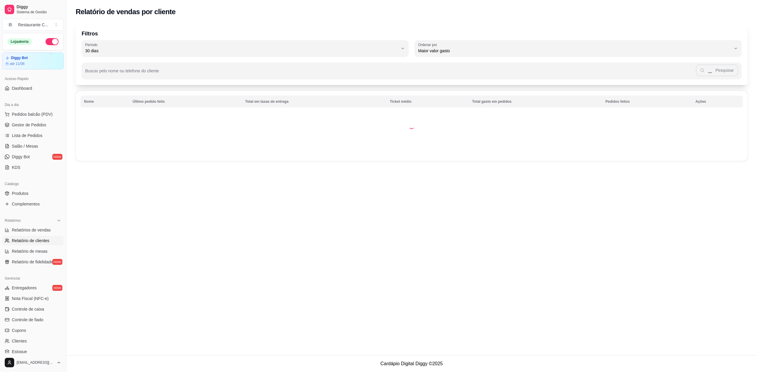
select select "30"
select select "HIGHEST_TOTAL_SPENT_WITH_ORDERS"
click at [44, 227] on span "Relatórios de vendas" at bounding box center [31, 230] width 39 height 6
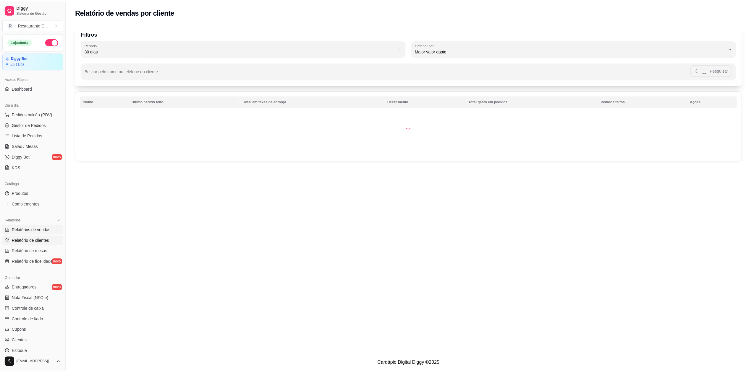
scroll to position [39, 0]
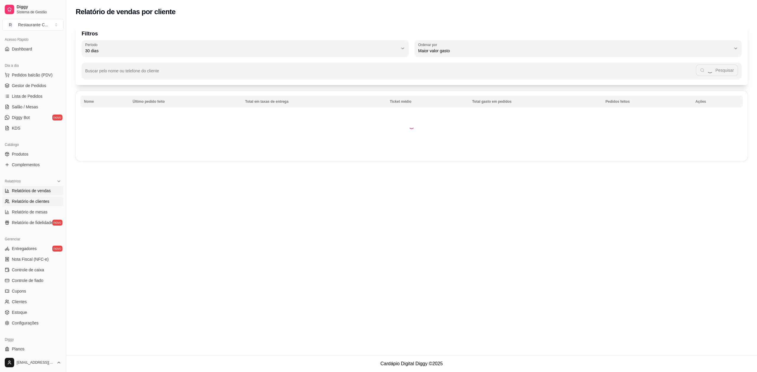
select select "ALL"
select select "0"
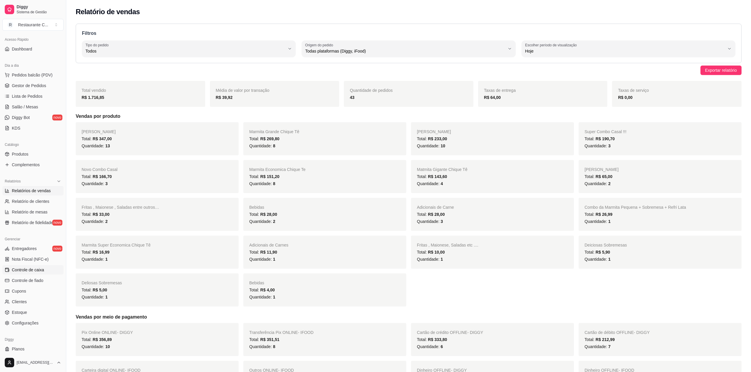
click at [40, 268] on span "Controle de caixa" at bounding box center [28, 270] width 32 height 6
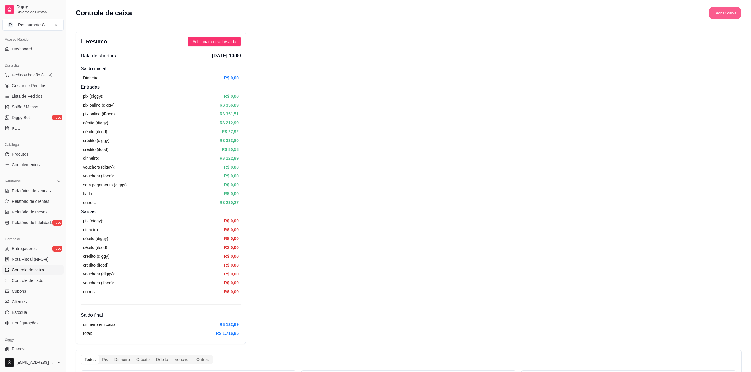
click at [731, 15] on button "Fechar caixa" at bounding box center [725, 13] width 32 height 12
click at [743, 49] on span "Sim" at bounding box center [741, 52] width 7 height 7
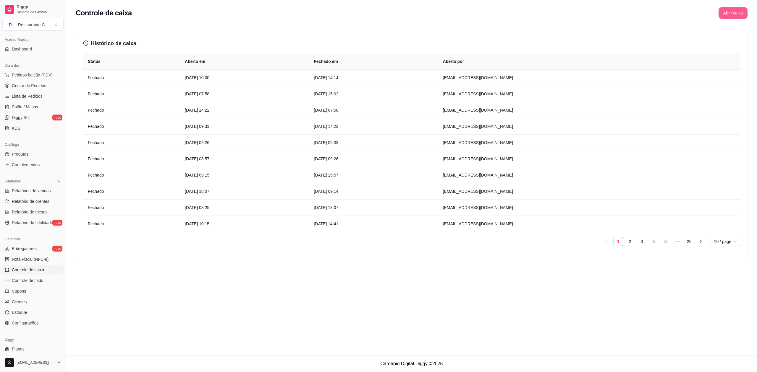
click at [727, 12] on button "Abrir caixa" at bounding box center [732, 13] width 29 height 12
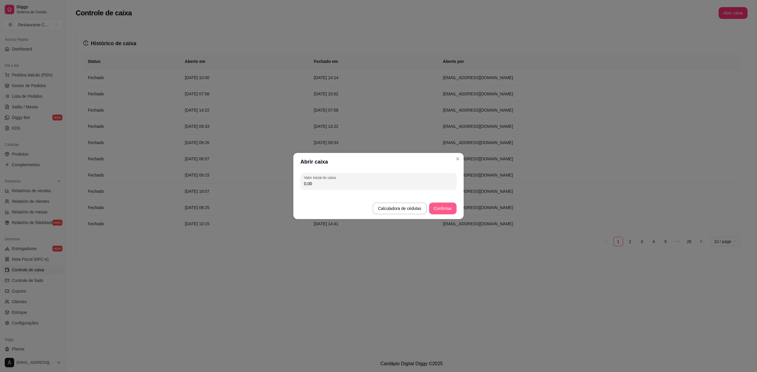
click at [442, 210] on button "Confirmar" at bounding box center [442, 209] width 27 height 12
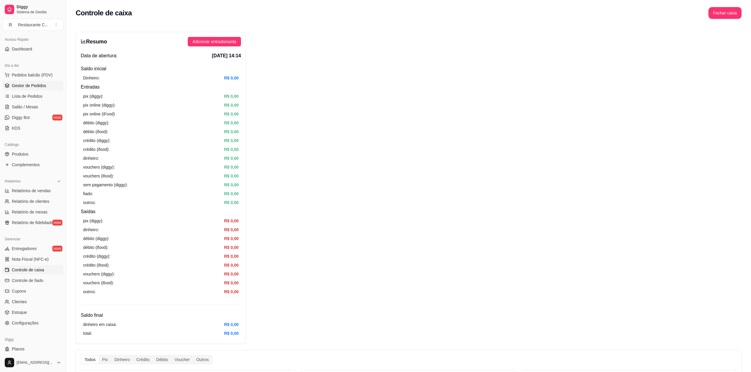
click at [29, 84] on span "Gestor de Pedidos" at bounding box center [29, 86] width 34 height 6
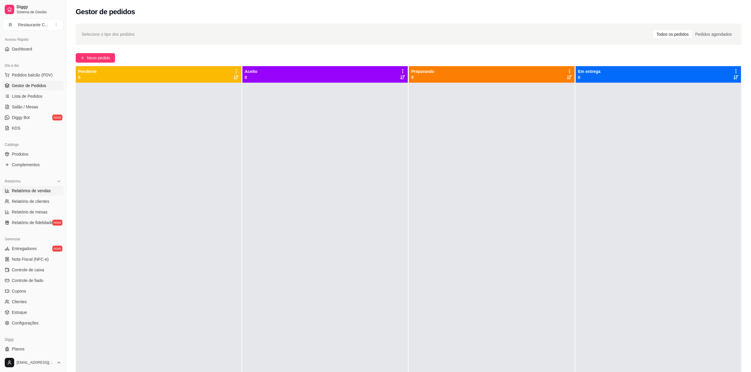
click at [41, 191] on span "Relatórios de vendas" at bounding box center [31, 191] width 39 height 6
select select "ALL"
select select "0"
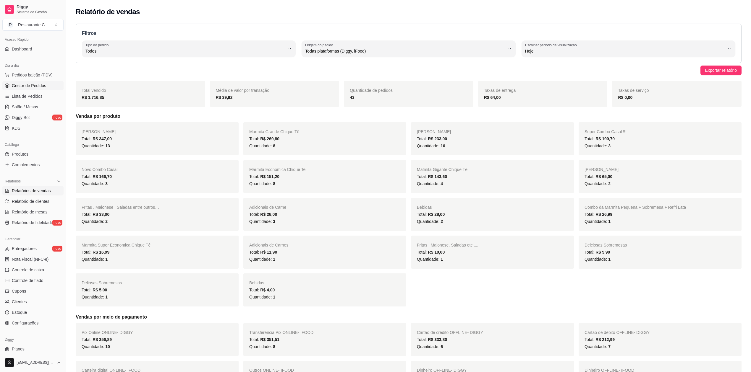
click at [38, 86] on span "Gestor de Pedidos" at bounding box center [29, 86] width 34 height 6
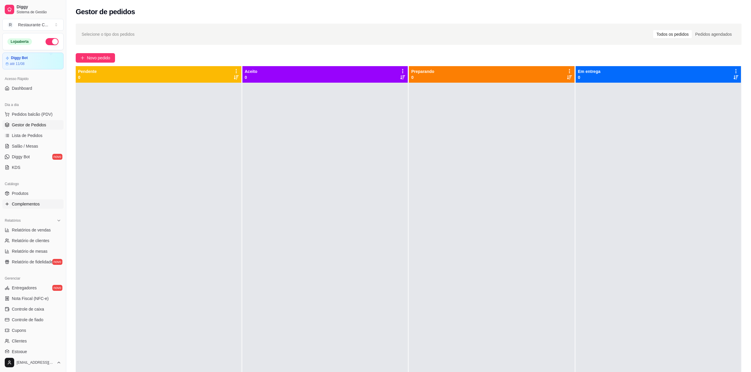
click at [38, 204] on span "Complementos" at bounding box center [26, 204] width 28 height 6
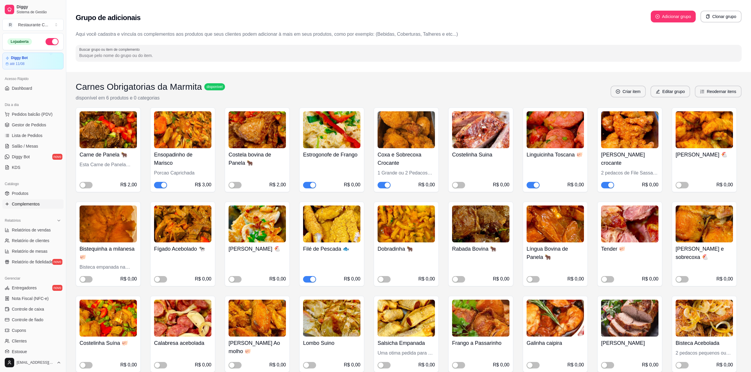
click at [160, 186] on button "button" at bounding box center [160, 185] width 13 height 7
click at [523, 33] on p "Aqui você cadastra e víncula os complementos aos produtos que seus clientes pod…" at bounding box center [409, 34] width 666 height 7
click at [37, 123] on span "Gestor de Pedidos" at bounding box center [29, 125] width 34 height 6
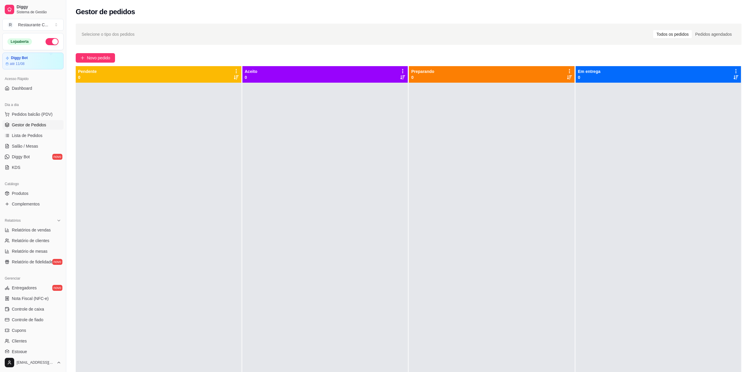
click at [33, 126] on span "Gestor de Pedidos" at bounding box center [29, 125] width 34 height 6
click at [46, 242] on span "Relatório de clientes" at bounding box center [31, 241] width 38 height 6
select select "30"
select select "HIGHEST_TOTAL_SPENT_WITH_ORDERS"
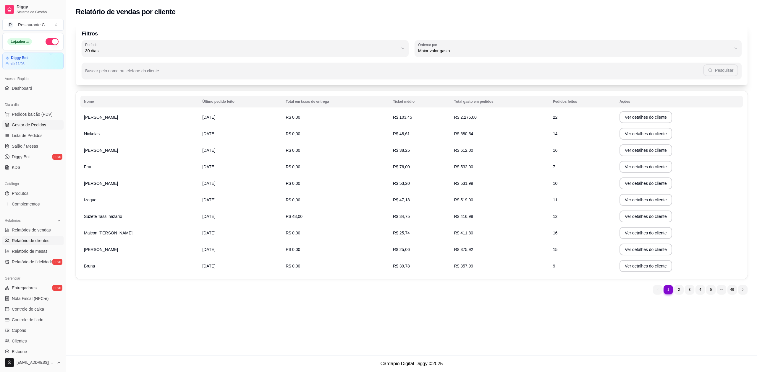
click at [38, 126] on span "Gestor de Pedidos" at bounding box center [29, 125] width 34 height 6
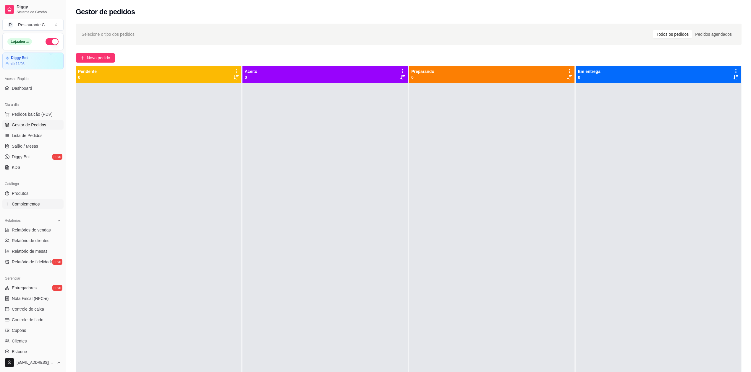
click at [34, 206] on span "Complementos" at bounding box center [26, 204] width 28 height 6
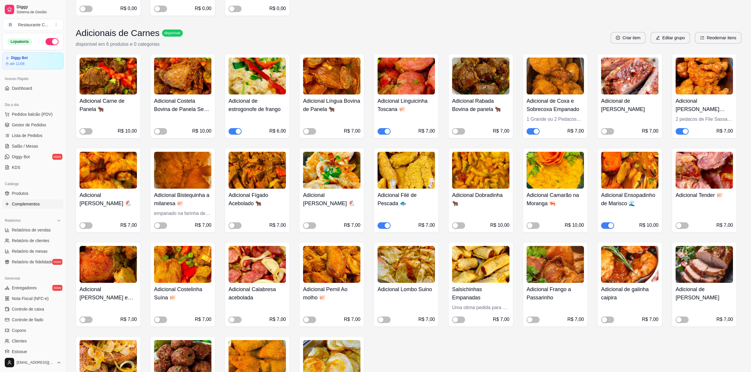
scroll to position [473, 0]
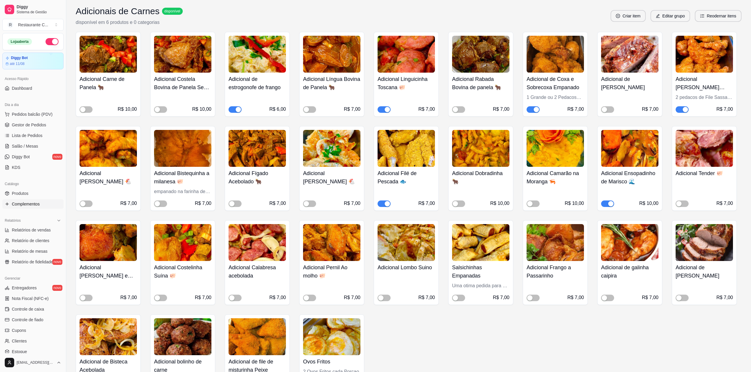
click at [608, 207] on div "button" at bounding box center [610, 203] width 5 height 5
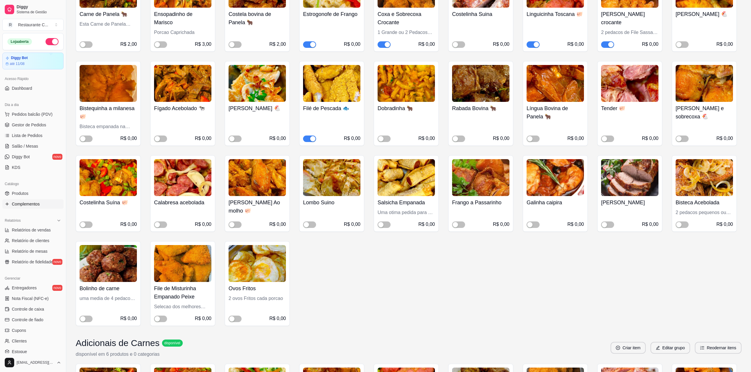
scroll to position [39, 0]
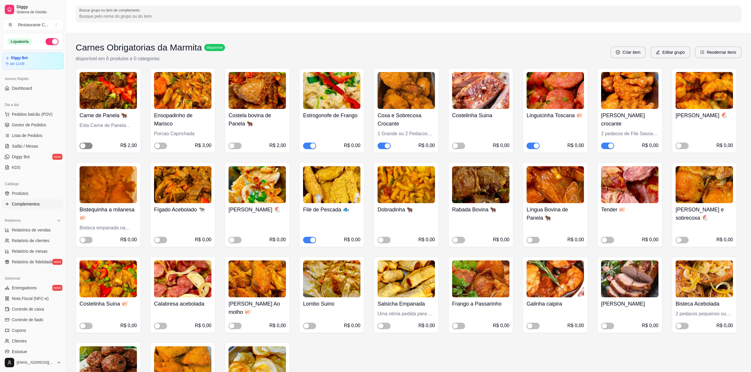
click at [89, 145] on span "button" at bounding box center [86, 146] width 13 height 7
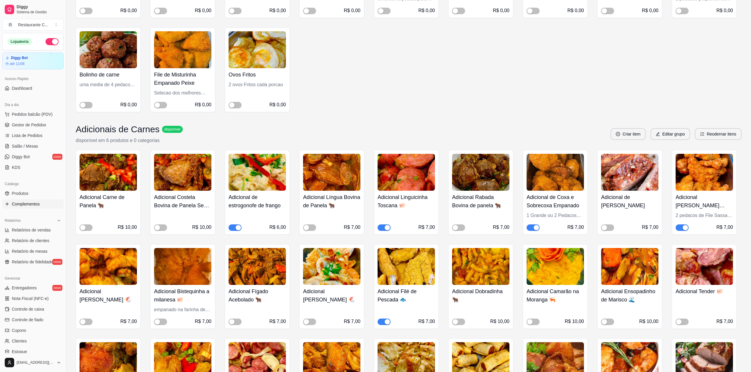
scroll to position [315, 0]
